Goal: Information Seeking & Learning: Find contact information

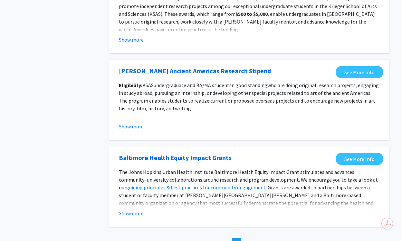
scroll to position [726, 0]
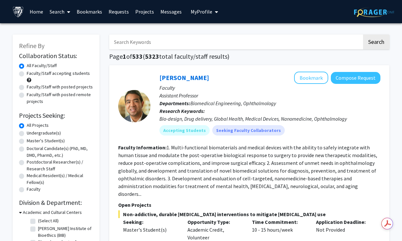
click at [56, 87] on label "Faculty/Staff with posted projects" at bounding box center [60, 86] width 66 height 7
click at [31, 87] on input "Faculty/Staff with posted projects" at bounding box center [29, 85] width 4 height 4
radio input "true"
click at [54, 93] on label "Faculty/Staff with posted remote projects" at bounding box center [60, 98] width 66 height 14
click at [31, 93] on input "Faculty/Staff with posted remote projects" at bounding box center [29, 93] width 4 height 4
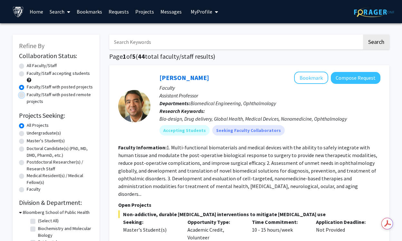
radio input "true"
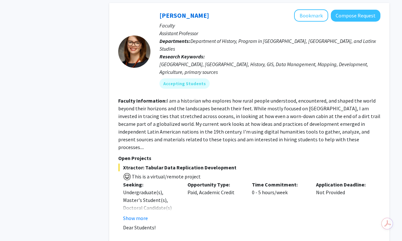
scroll to position [2288, 0]
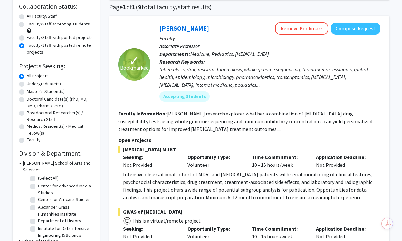
scroll to position [0, 0]
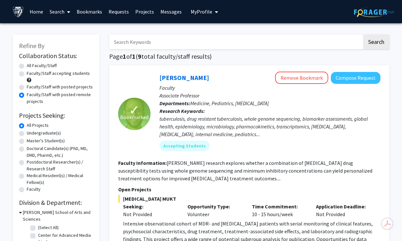
click at [46, 89] on label "Faculty/Staff with posted projects" at bounding box center [60, 86] width 66 height 7
click at [31, 88] on input "Faculty/Staff with posted projects" at bounding box center [29, 85] width 4 height 4
radio input "true"
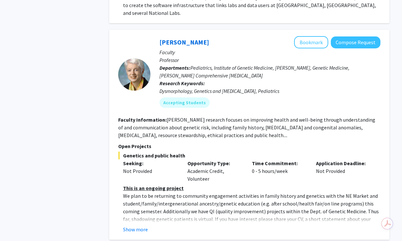
scroll to position [815, 0]
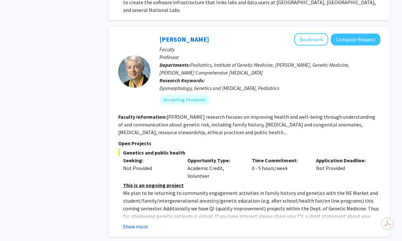
click at [141, 222] on button "Show more" at bounding box center [135, 226] width 25 height 8
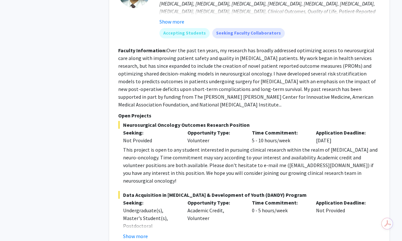
scroll to position [3075, 0]
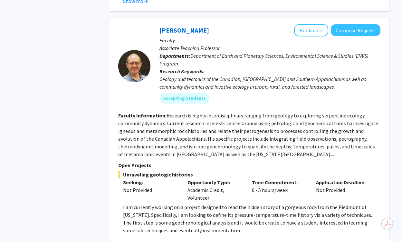
scroll to position [2369, 0]
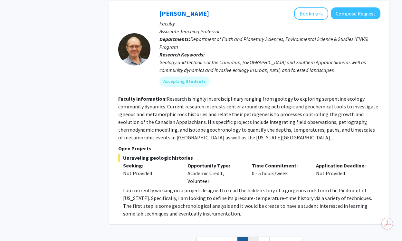
click at [254, 236] on link "3" at bounding box center [253, 241] width 11 height 11
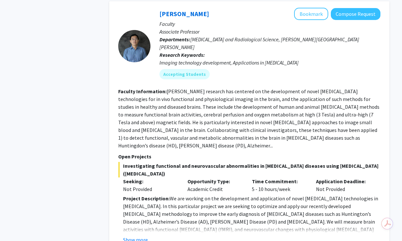
scroll to position [1072, 0]
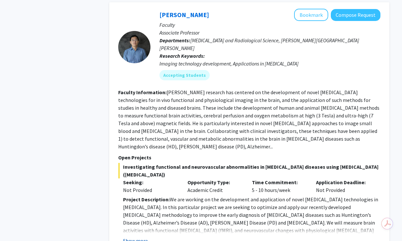
click at [136, 236] on button "Show more" at bounding box center [135, 240] width 25 height 8
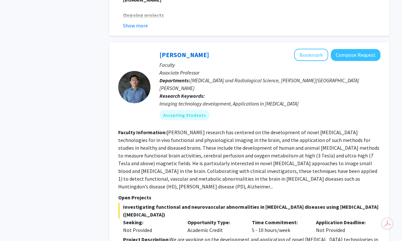
scroll to position [1019, 0]
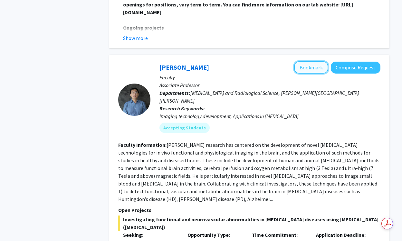
click at [312, 61] on button "Bookmark" at bounding box center [311, 67] width 34 height 12
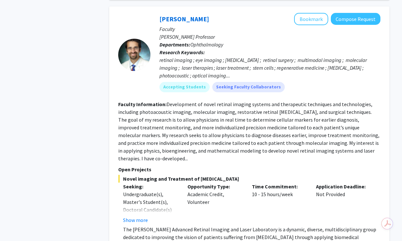
scroll to position [1749, 0]
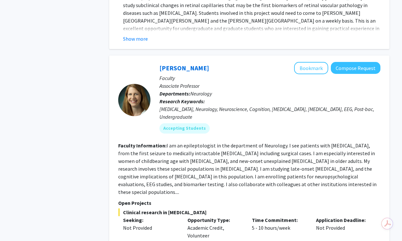
scroll to position [2487, 0]
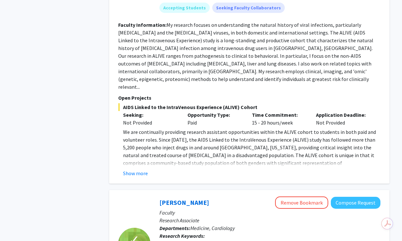
scroll to position [988, 0]
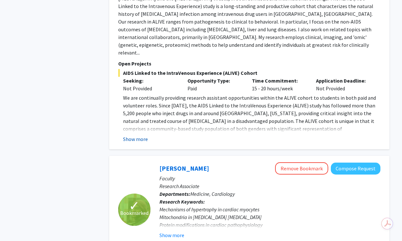
click at [140, 135] on button "Show more" at bounding box center [135, 139] width 25 height 8
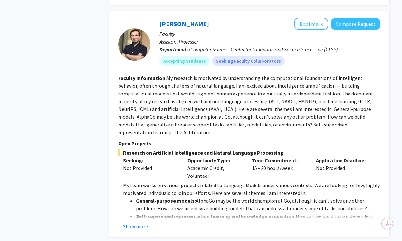
scroll to position [1472, 0]
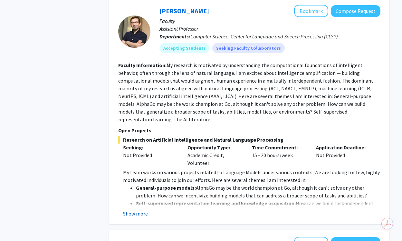
click at [142, 209] on button "Show more" at bounding box center [135, 213] width 25 height 8
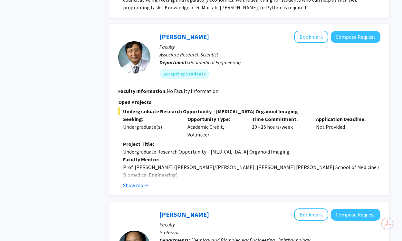
scroll to position [2279, 0]
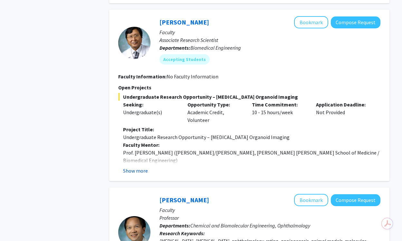
click at [141, 167] on button "Show more" at bounding box center [135, 171] width 25 height 8
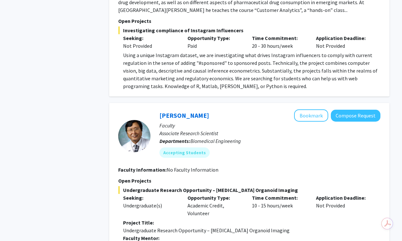
scroll to position [2185, 0]
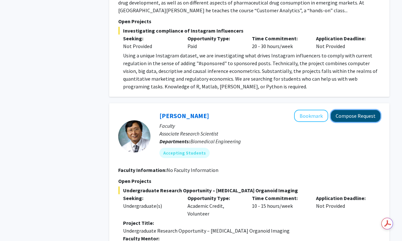
click at [346, 110] on button "Compose Request" at bounding box center [356, 116] width 50 height 12
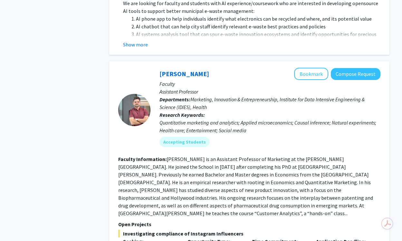
scroll to position [2046, 0]
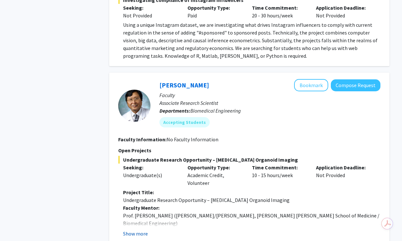
click at [143, 229] on button "Show more" at bounding box center [135, 233] width 25 height 8
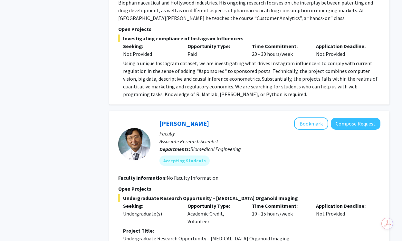
scroll to position [1960, 0]
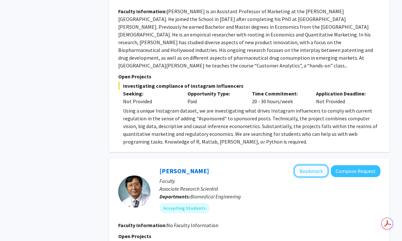
click at [307, 165] on button "Bookmark" at bounding box center [311, 171] width 34 height 12
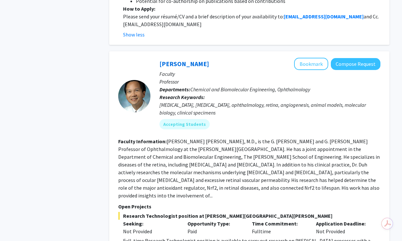
scroll to position [2454, 0]
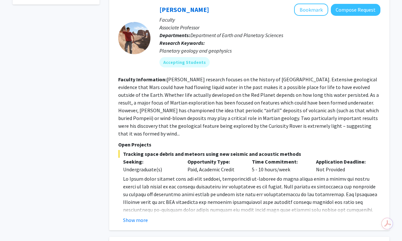
scroll to position [305, 0]
click at [133, 215] on button "Show more" at bounding box center [135, 219] width 25 height 8
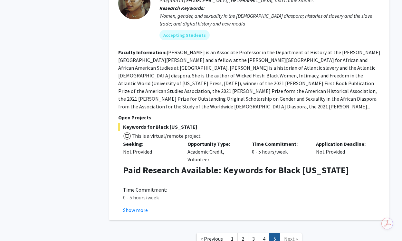
scroll to position [899, 0]
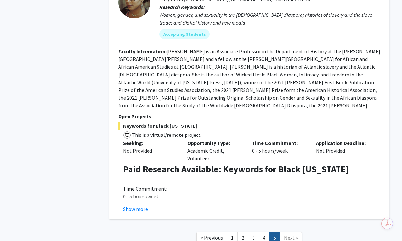
click at [289, 234] on span "Next »" at bounding box center [291, 237] width 14 height 6
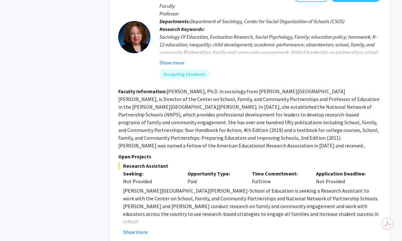
scroll to position [910, 0]
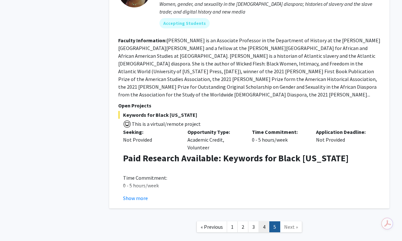
click at [265, 221] on link "4" at bounding box center [264, 226] width 11 height 11
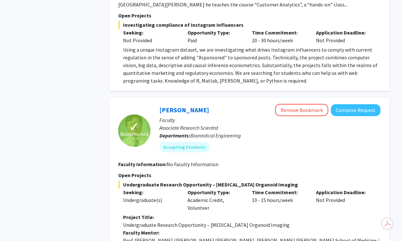
scroll to position [2086, 0]
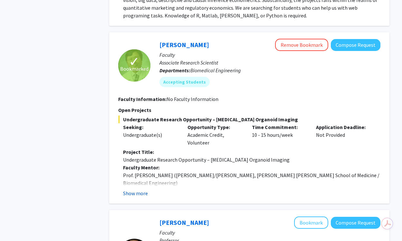
click at [137, 189] on button "Show more" at bounding box center [135, 193] width 25 height 8
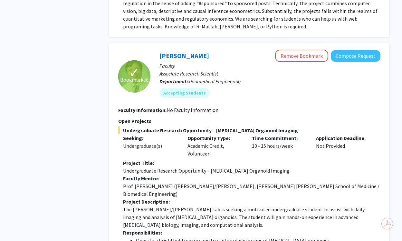
scroll to position [2074, 0]
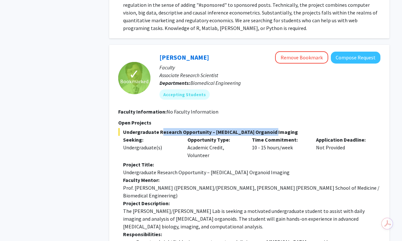
drag, startPoint x: 272, startPoint y: 77, endPoint x: 159, endPoint y: 77, distance: 112.7
click at [159, 128] on span "Undergraduate Research Opportunity – [MEDICAL_DATA] Organoid Imaging" at bounding box center [249, 132] width 262 height 8
copy span "Research Opportunity – [MEDICAL_DATA] Organoid Imaging"
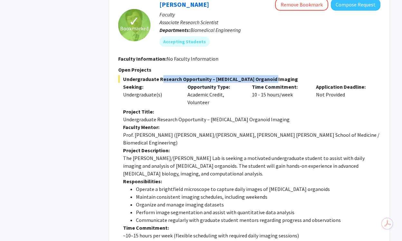
scroll to position [2126, 0]
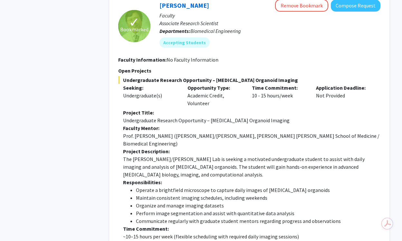
click at [226, 224] on p "Time Commitment:" at bounding box center [251, 228] width 257 height 8
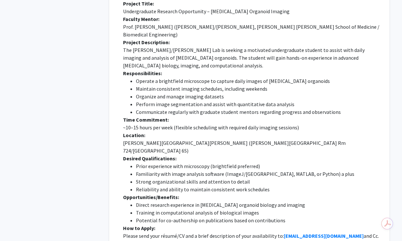
scroll to position [2249, 0]
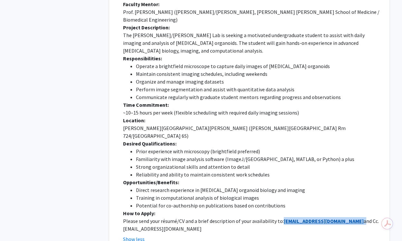
drag, startPoint x: 319, startPoint y: 143, endPoint x: 282, endPoint y: 143, distance: 36.4
click at [282, 217] on p "Please send your résumé/CV and a brief description of your availability to: [EM…" at bounding box center [251, 224] width 257 height 15
copy p "[EMAIL_ADDRESS][DOMAIN_NAME]"
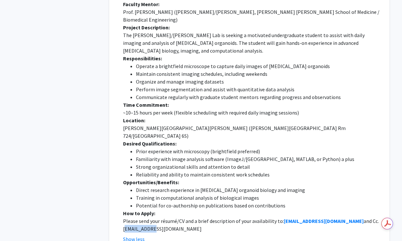
drag, startPoint x: 365, startPoint y: 143, endPoint x: 336, endPoint y: 143, distance: 29.0
click at [336, 217] on p "Please send your résumé/CV and a brief description of your availability to: [EM…" at bounding box center [251, 224] width 257 height 15
copy p "[EMAIL_ADDRESS][DOMAIN_NAME]"
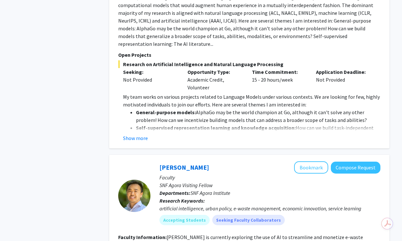
scroll to position [1296, 0]
